Goal: Obtain resource: Obtain resource

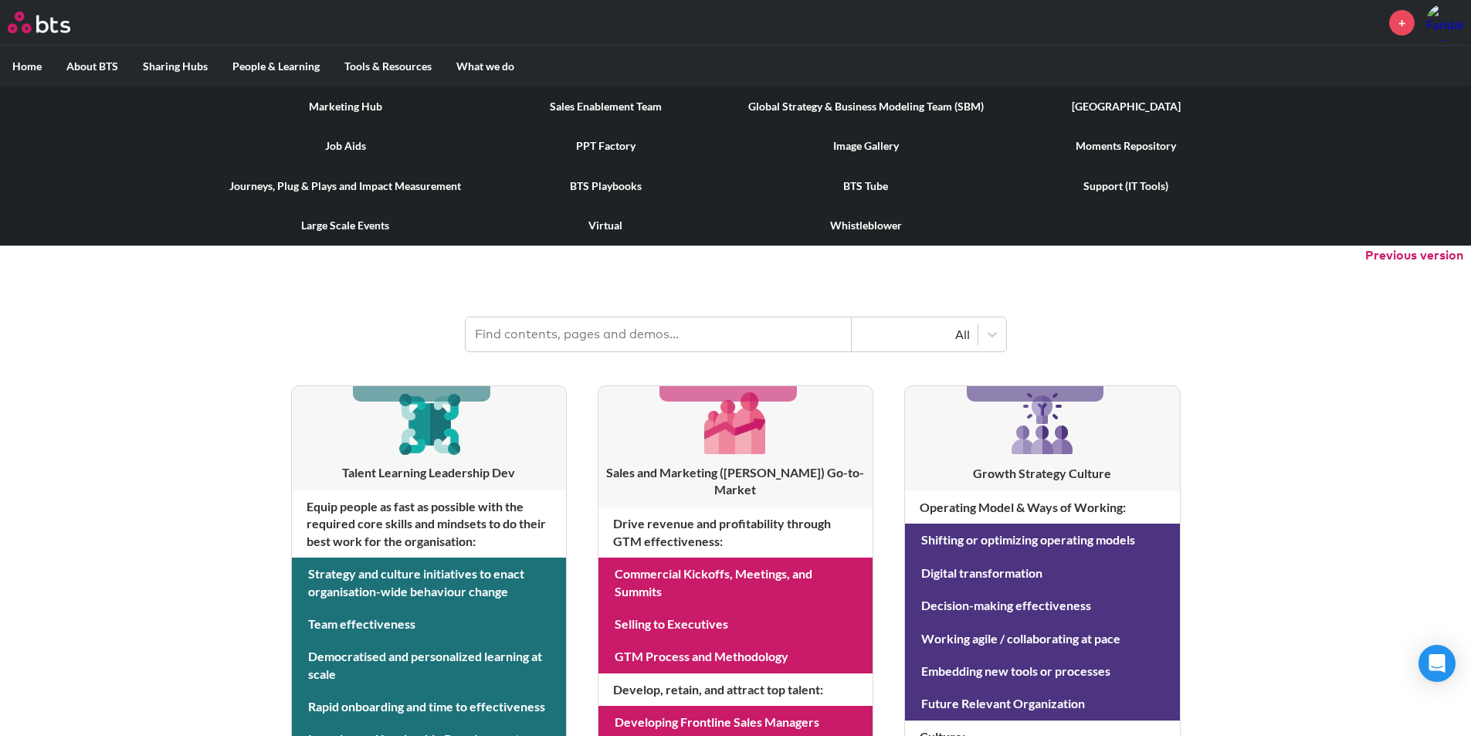
click at [368, 61] on label "Tools & Resources" at bounding box center [388, 66] width 112 height 40
click at [0, 0] on input "Tools & Resources" at bounding box center [0, 0] width 0 height 0
click at [594, 149] on link "PPT Factory" at bounding box center [606, 146] width 260 height 40
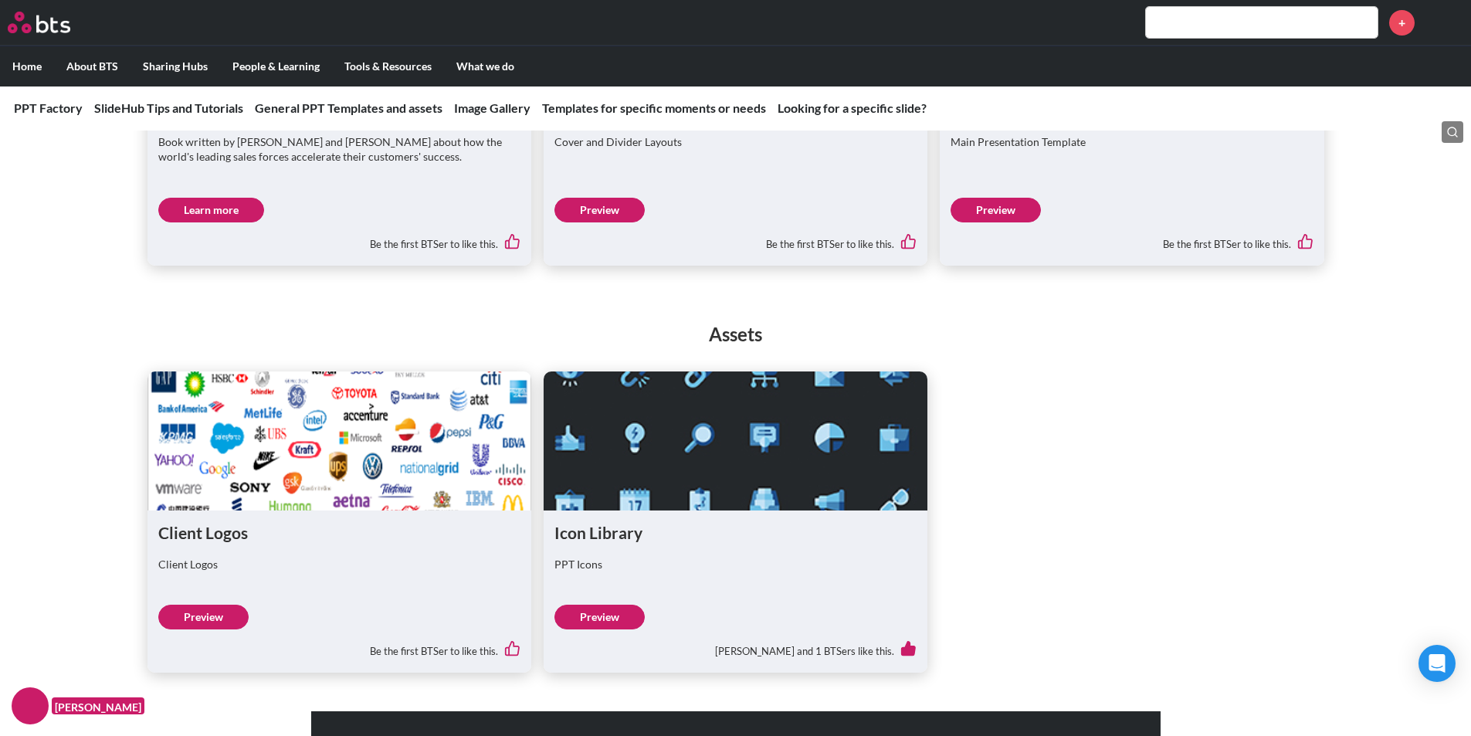
scroll to position [1080, 0]
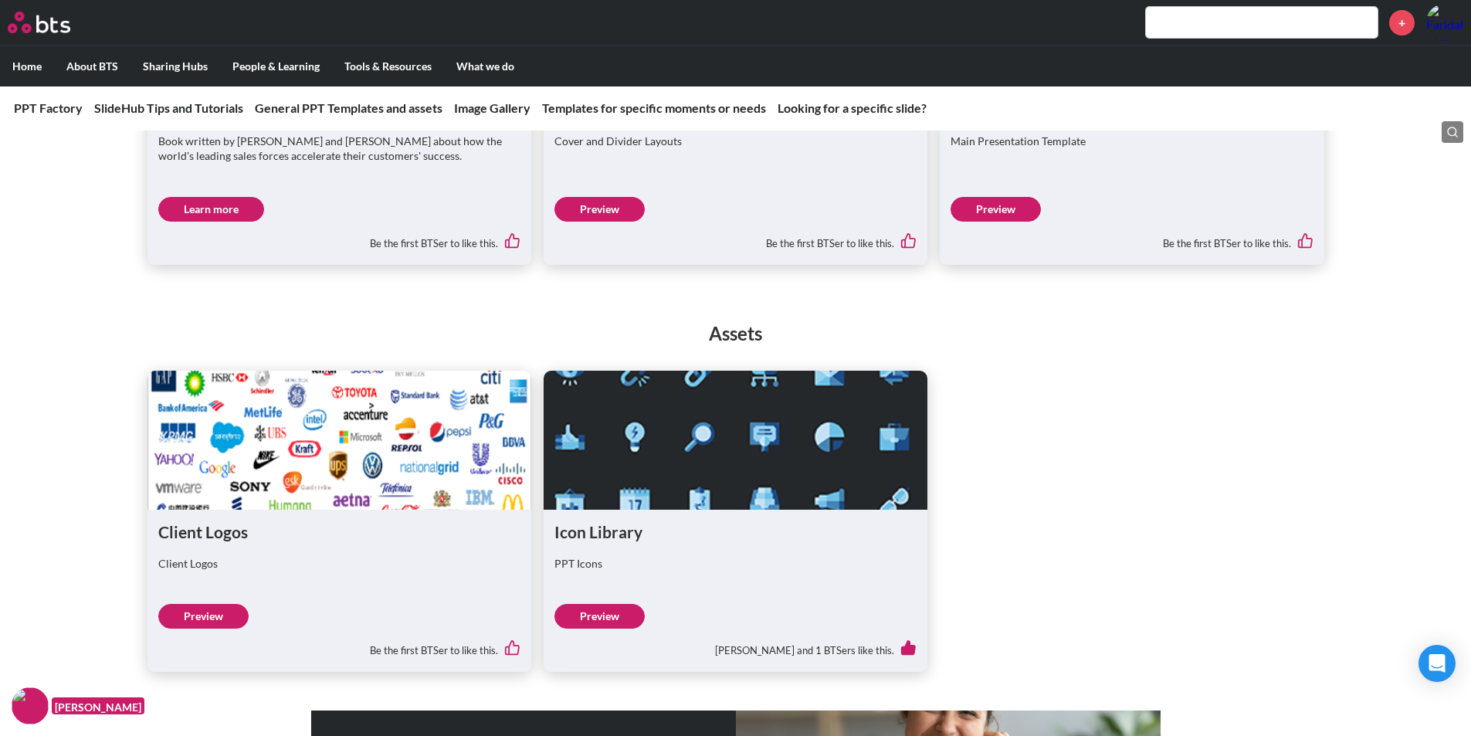
click at [622, 619] on link "Preview" at bounding box center [599, 616] width 90 height 25
